Goal: Information Seeking & Learning: Find specific page/section

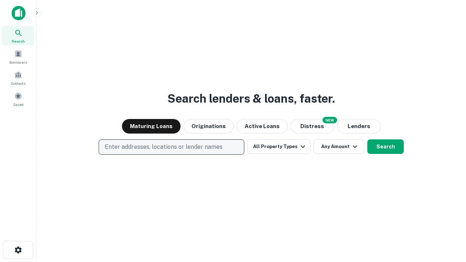
click at [171, 147] on p "Enter addresses, locations or lender names" at bounding box center [164, 147] width 118 height 9
type input "**********"
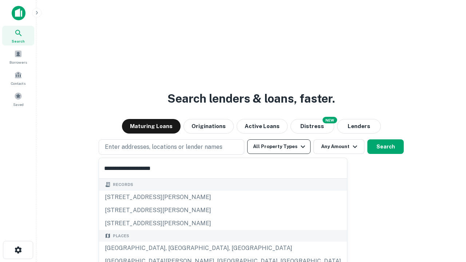
click at [174, 248] on div "Santa Monica, CA, USA" at bounding box center [223, 248] width 248 height 13
click at [279, 147] on button "All Property Types" at bounding box center [278, 146] width 63 height 15
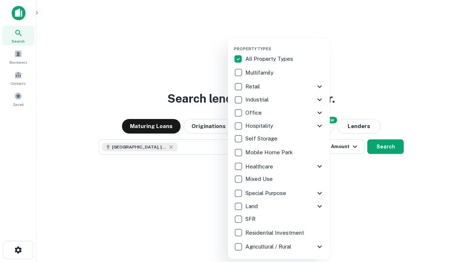
click at [285, 44] on button "button" at bounding box center [285, 44] width 102 height 0
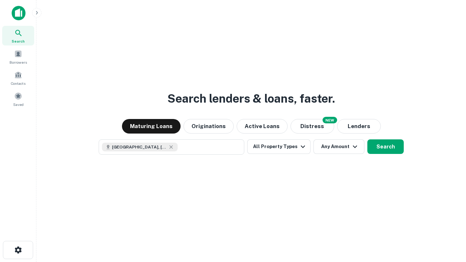
scroll to position [12, 0]
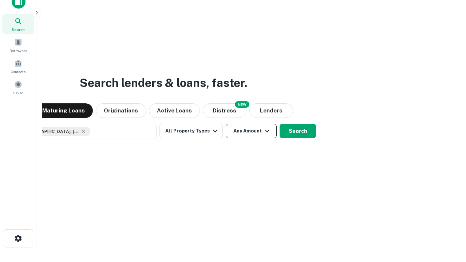
click at [226, 124] on button "Any Amount" at bounding box center [251, 131] width 51 height 15
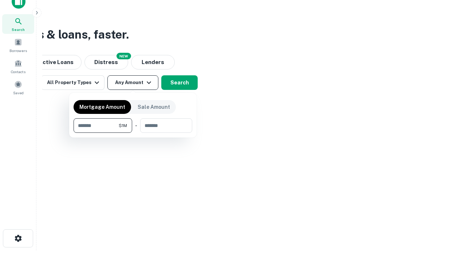
type input "*******"
click at [133, 133] on button "button" at bounding box center [133, 133] width 119 height 0
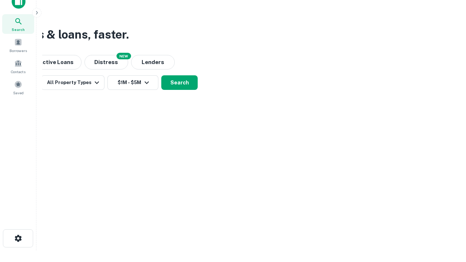
scroll to position [12, 0]
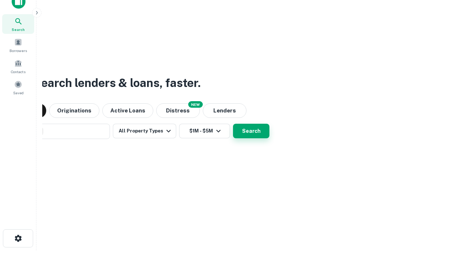
click at [233, 124] on button "Search" at bounding box center [251, 131] width 36 height 15
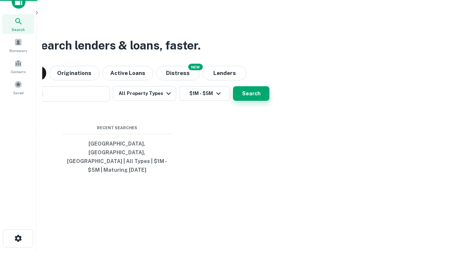
scroll to position [24, 206]
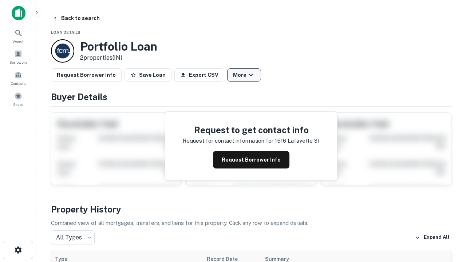
click at [244, 75] on button "More" at bounding box center [244, 74] width 34 height 13
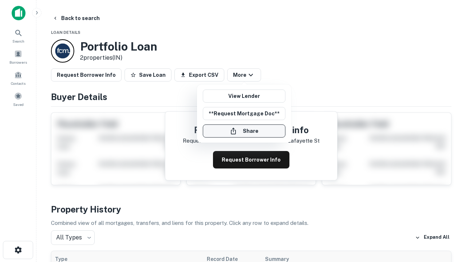
click at [244, 131] on button "Share" at bounding box center [244, 131] width 83 height 13
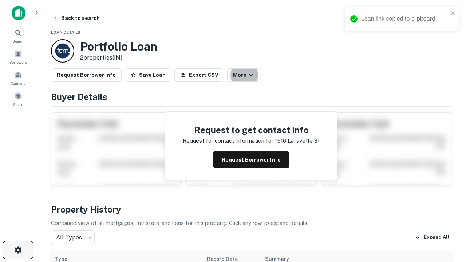
click at [18, 250] on icon "button" at bounding box center [18, 250] width 9 height 9
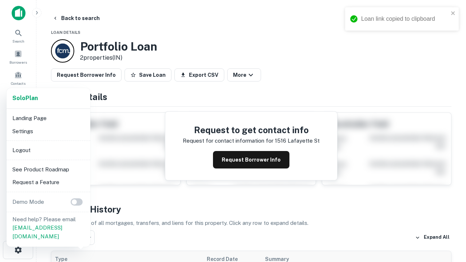
click at [48, 150] on li "Logout" at bounding box center [48, 150] width 78 height 13
